Goal: Information Seeking & Learning: Learn about a topic

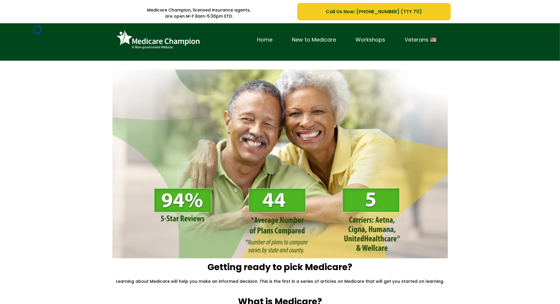
click at [37, 30] on div "Home New to Medicare Workshops Veterans 🇺🇸" at bounding box center [280, 41] width 560 height 37
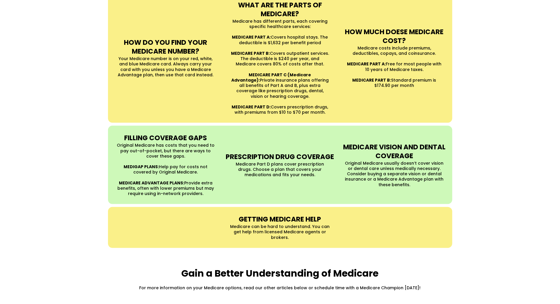
scroll to position [542, 0]
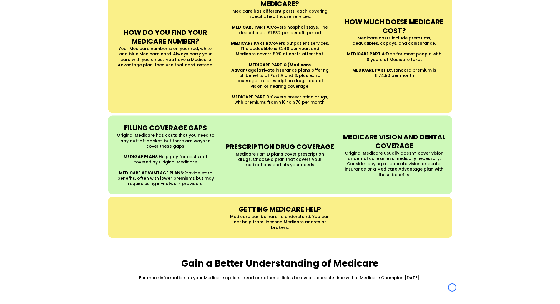
click at [37, 30] on div "UNDERSTANDING MEDICARE Medicare is a Federal health insurance program for peopl…" at bounding box center [280, 24] width 560 height 440
click at [53, 56] on div "UNDERSTANDING MEDICARE Medicare is a Federal health insurance program for peopl…" at bounding box center [280, 24] width 560 height 440
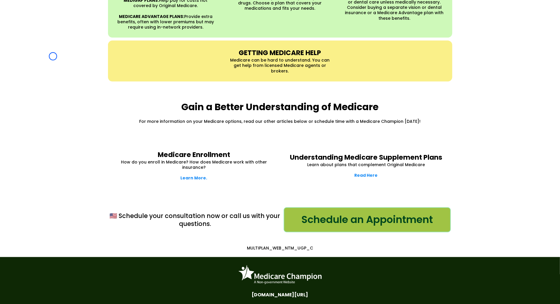
scroll to position [729, 0]
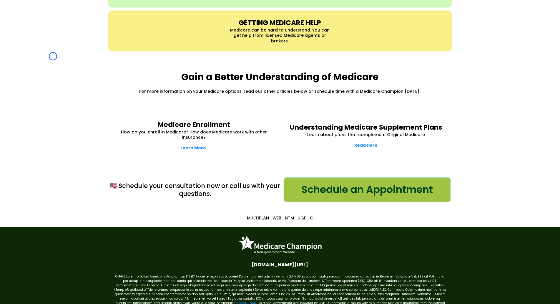
click at [53, 57] on div "Gain a Better Understanding of Medicare For more information on your Medicare o…" at bounding box center [280, 82] width 560 height 50
click at [38, 57] on div "Gain a Better Understanding of Medicare For more information on your Medicare o…" at bounding box center [280, 82] width 560 height 50
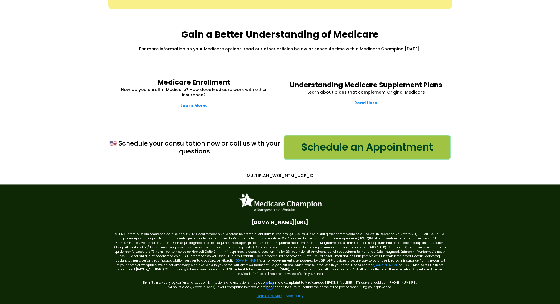
click at [270, 294] on link "Terms of Service" at bounding box center [269, 296] width 25 height 4
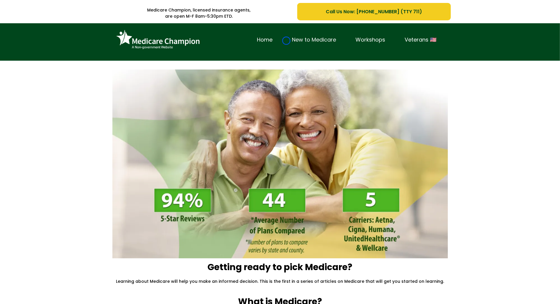
click at [287, 41] on link "New to Medicare" at bounding box center [315, 39] width 64 height 9
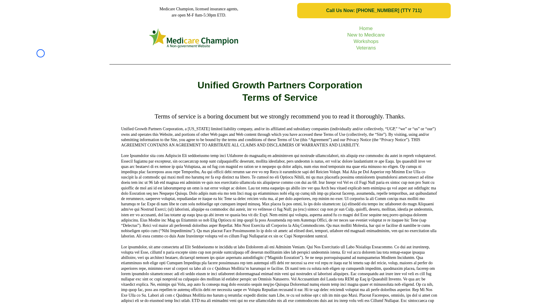
click at [41, 53] on div "Home New to Medicare Workshops Veterans" at bounding box center [280, 45] width 560 height 48
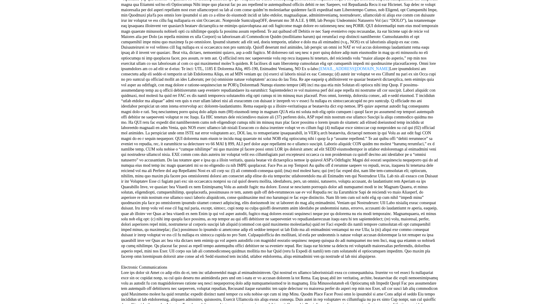
scroll to position [532, 0]
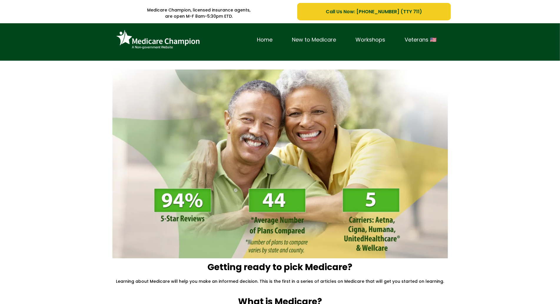
click at [287, 41] on link "New to Medicare" at bounding box center [315, 39] width 64 height 9
click at [49, 31] on div "Home New to Medicare Workshops Veterans 🇺🇸" at bounding box center [280, 41] width 560 height 37
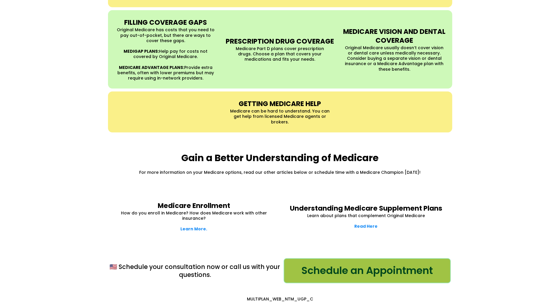
scroll to position [703, 0]
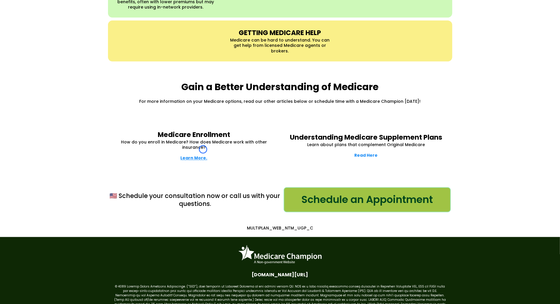
click at [203, 155] on strong "Learn More." at bounding box center [194, 158] width 27 height 6
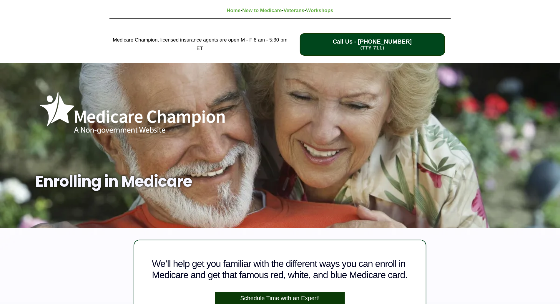
click at [49, 41] on div "Medicare Champion, licensed insurance agents are open M - F 8 am - 5:30 pm ET. …" at bounding box center [280, 44] width 560 height 37
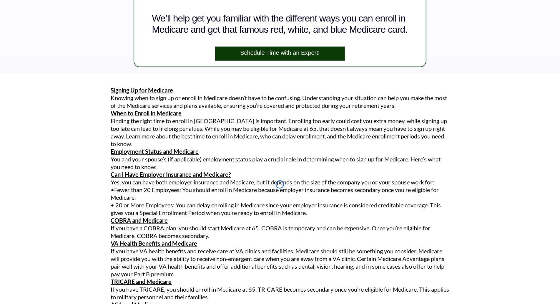
scroll to position [268, 0]
